Goal: Information Seeking & Learning: Learn about a topic

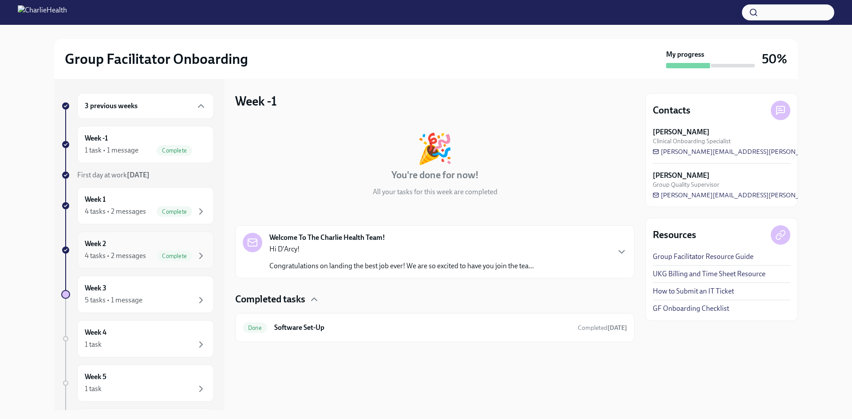
click at [117, 255] on div "4 tasks • 2 messages" at bounding box center [115, 256] width 61 height 10
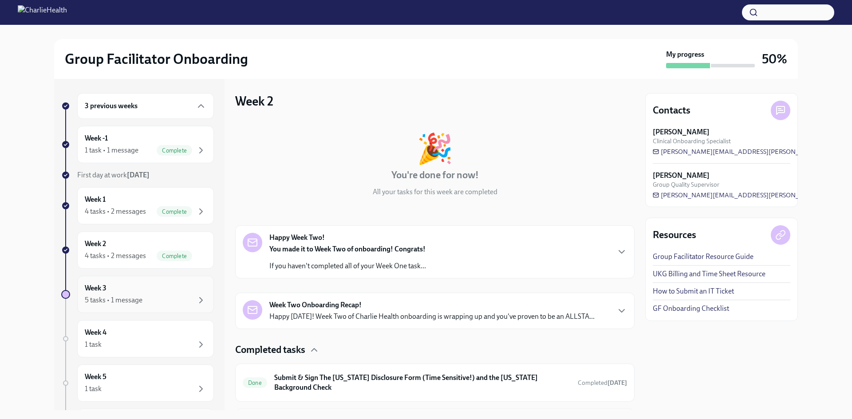
click at [131, 291] on div "Week 3 5 tasks • 1 message" at bounding box center [146, 295] width 122 height 22
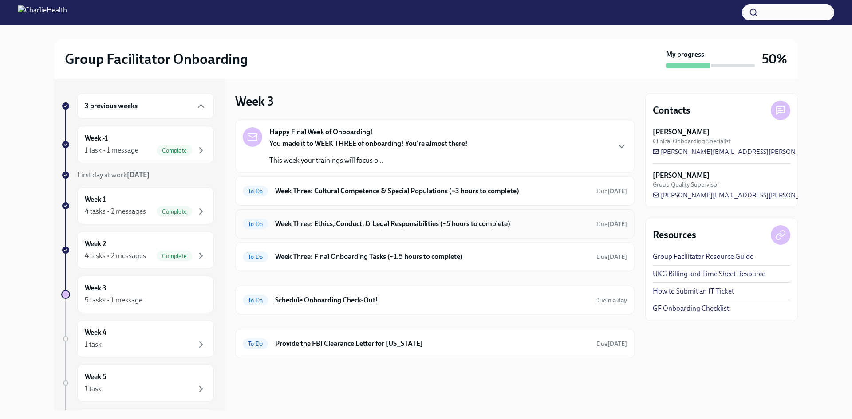
click at [431, 225] on h6 "Week Three: Ethics, Conduct, & Legal Responsibilities (~5 hours to complete)" at bounding box center [432, 224] width 314 height 10
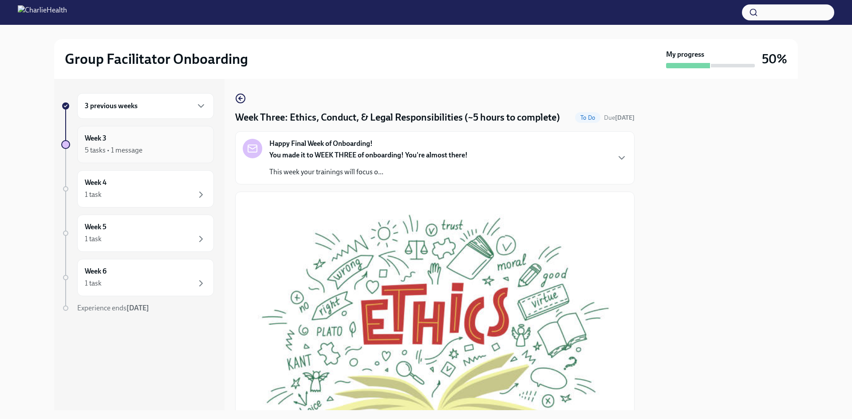
click at [135, 139] on div "Week 3 5 tasks • 1 message" at bounding box center [146, 145] width 122 height 22
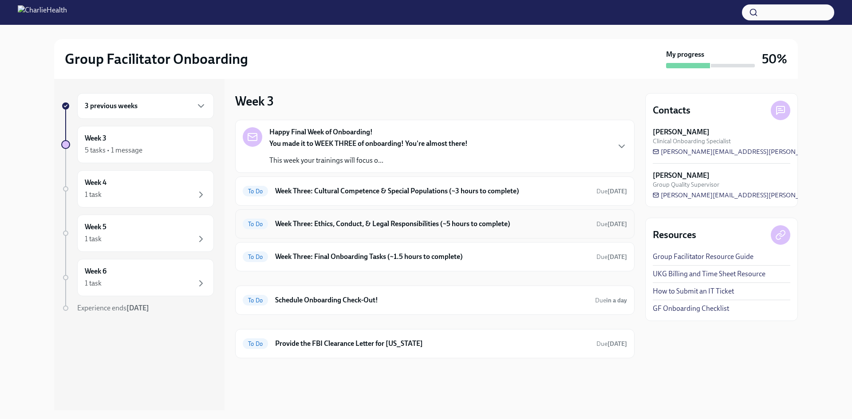
click at [501, 225] on h6 "Week Three: Ethics, Conduct, & Legal Responsibilities (~5 hours to complete)" at bounding box center [432, 224] width 314 height 10
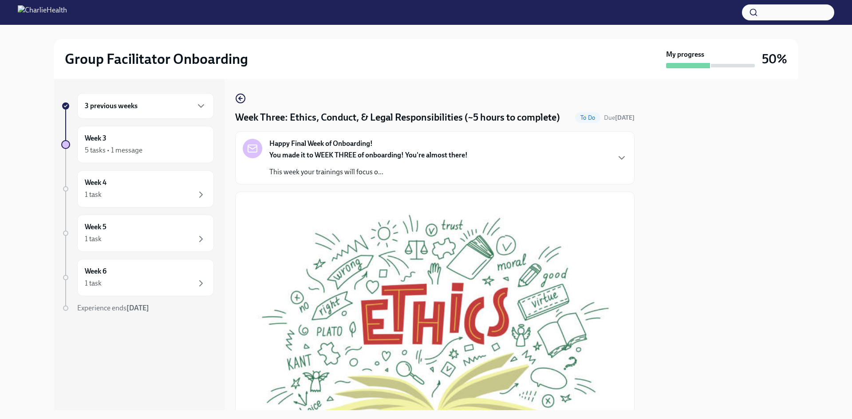
drag, startPoint x: 589, startPoint y: 189, endPoint x: 409, endPoint y: 139, distance: 186.2
click at [587, 177] on div "Happy Final Week of Onboarding! You made it to WEEK THREE of onboarding! You're…" at bounding box center [435, 158] width 384 height 38
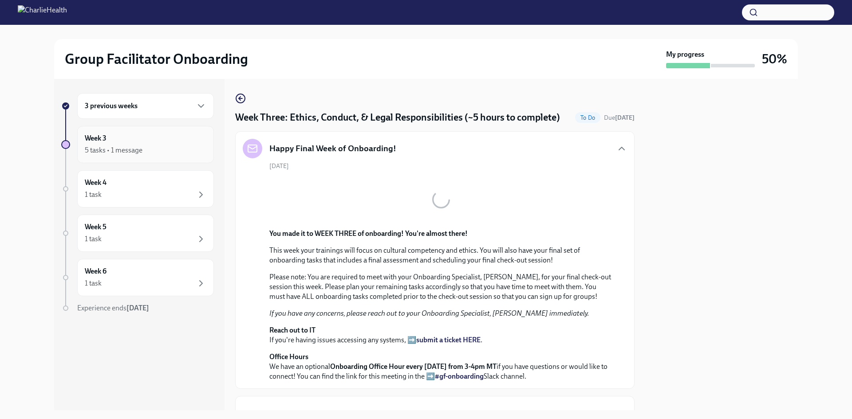
click at [140, 156] on div "Week 3 5 tasks • 1 message" at bounding box center [145, 144] width 137 height 37
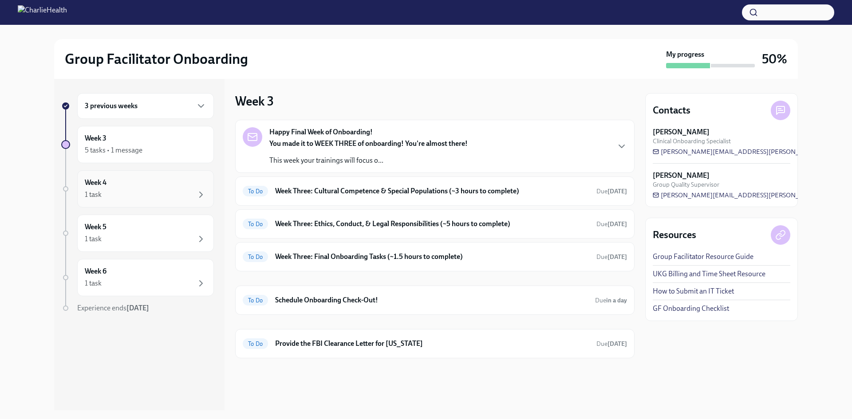
click at [164, 199] on div "1 task" at bounding box center [146, 195] width 122 height 11
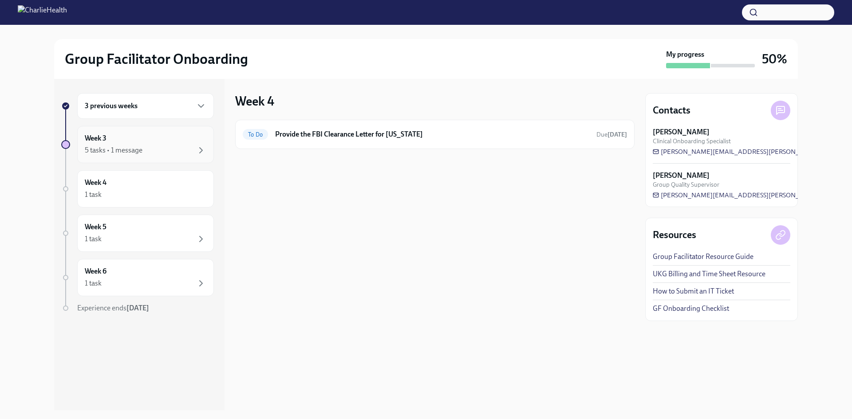
click at [180, 151] on div "5 tasks • 1 message" at bounding box center [146, 150] width 122 height 11
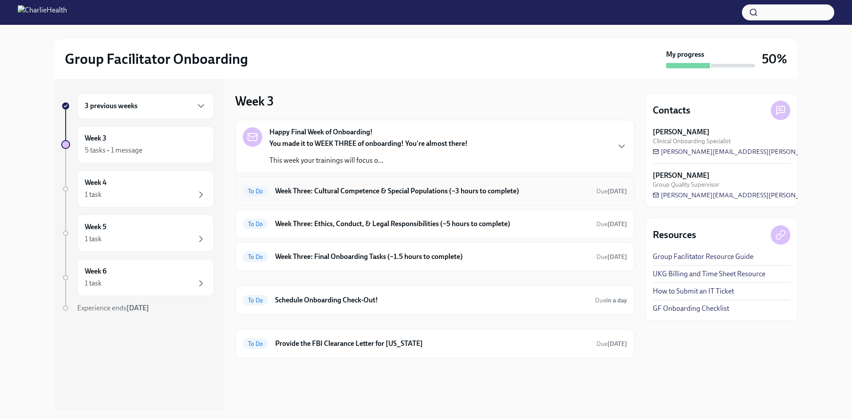
click at [431, 190] on h6 "Week Three: Cultural Competence & Special Populations (~3 hours to complete)" at bounding box center [432, 191] width 314 height 10
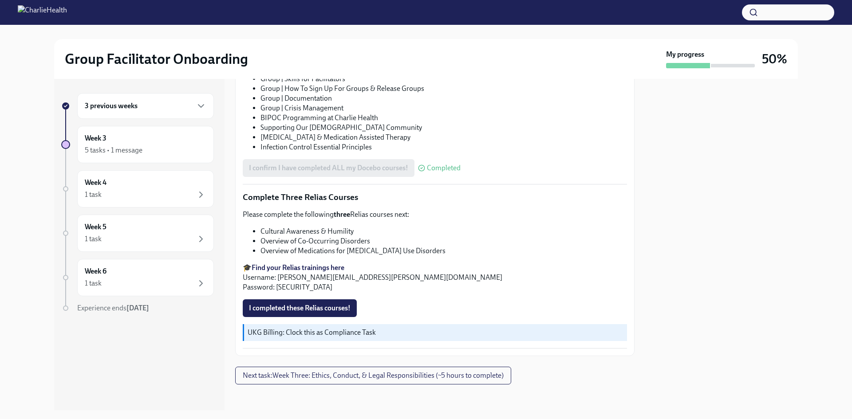
scroll to position [659, 0]
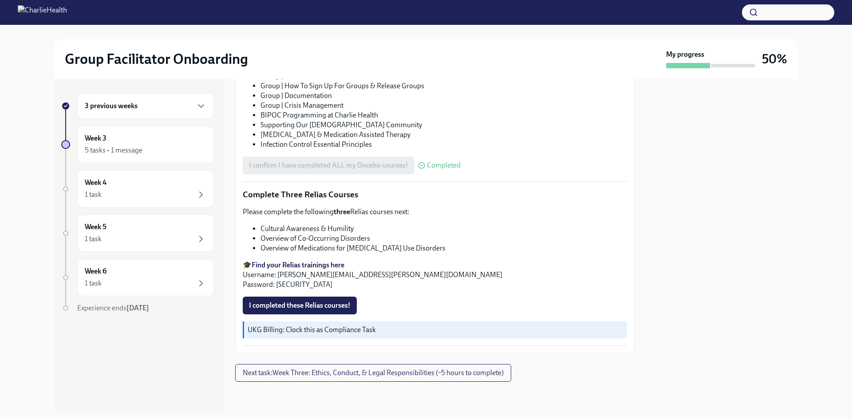
drag, startPoint x: 334, startPoint y: 260, endPoint x: 338, endPoint y: 263, distance: 4.7
click at [791, 268] on div at bounding box center [721, 245] width 153 height 332
